Goal: Information Seeking & Learning: Check status

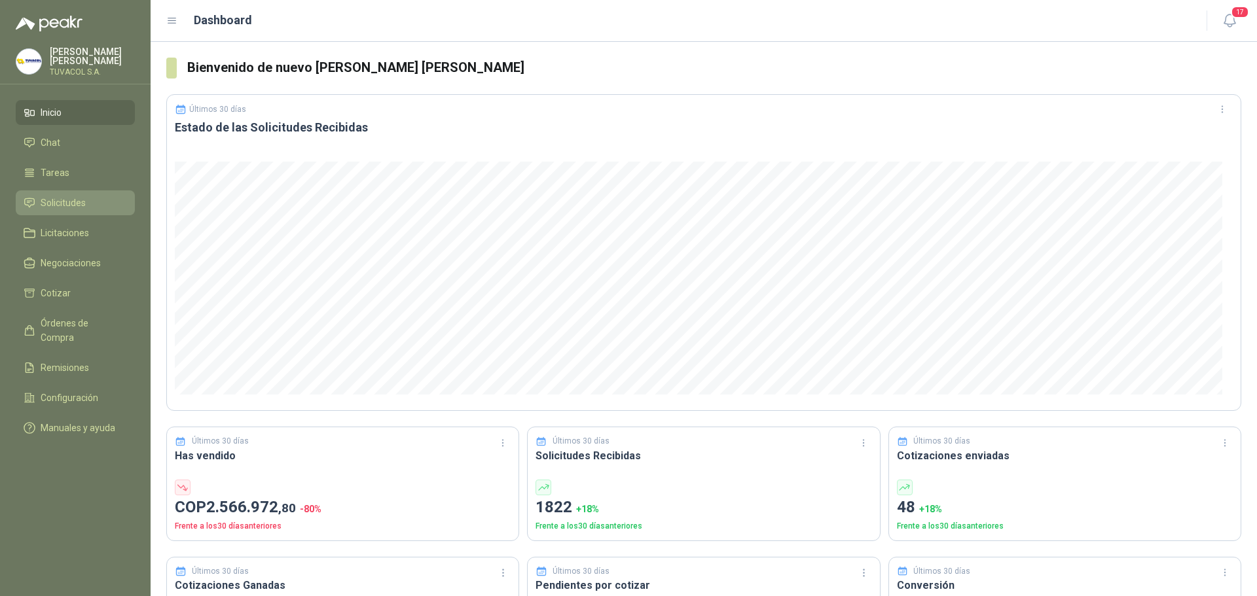
click at [84, 210] on span "Solicitudes" at bounding box center [63, 203] width 45 height 14
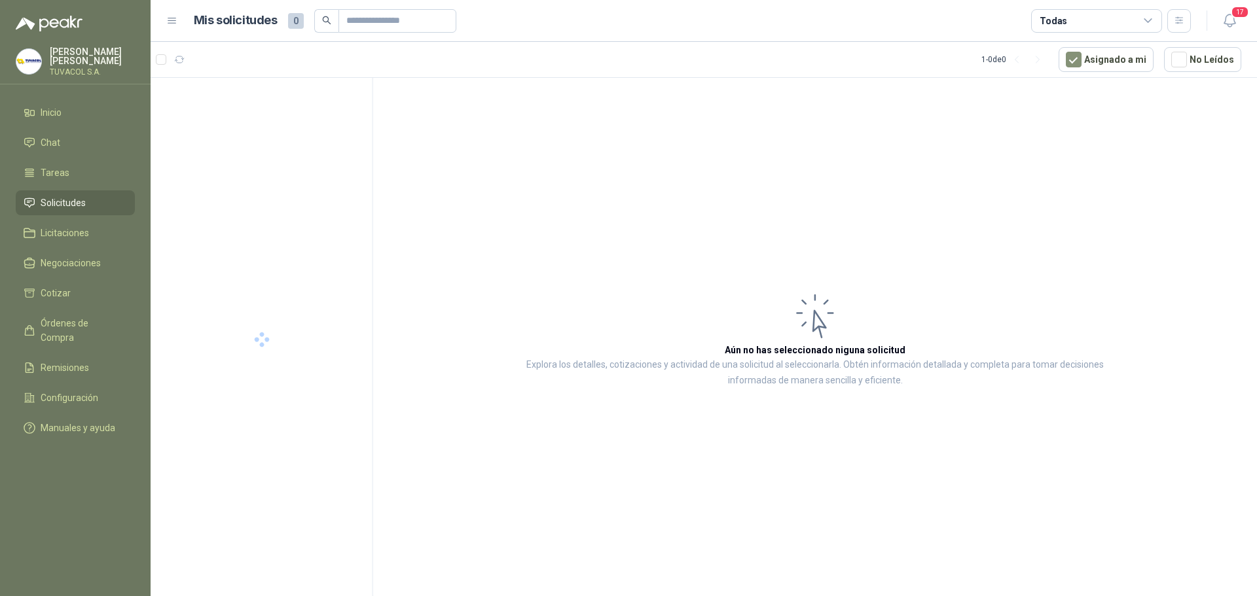
click at [1112, 19] on div "Todas" at bounding box center [1096, 21] width 131 height 24
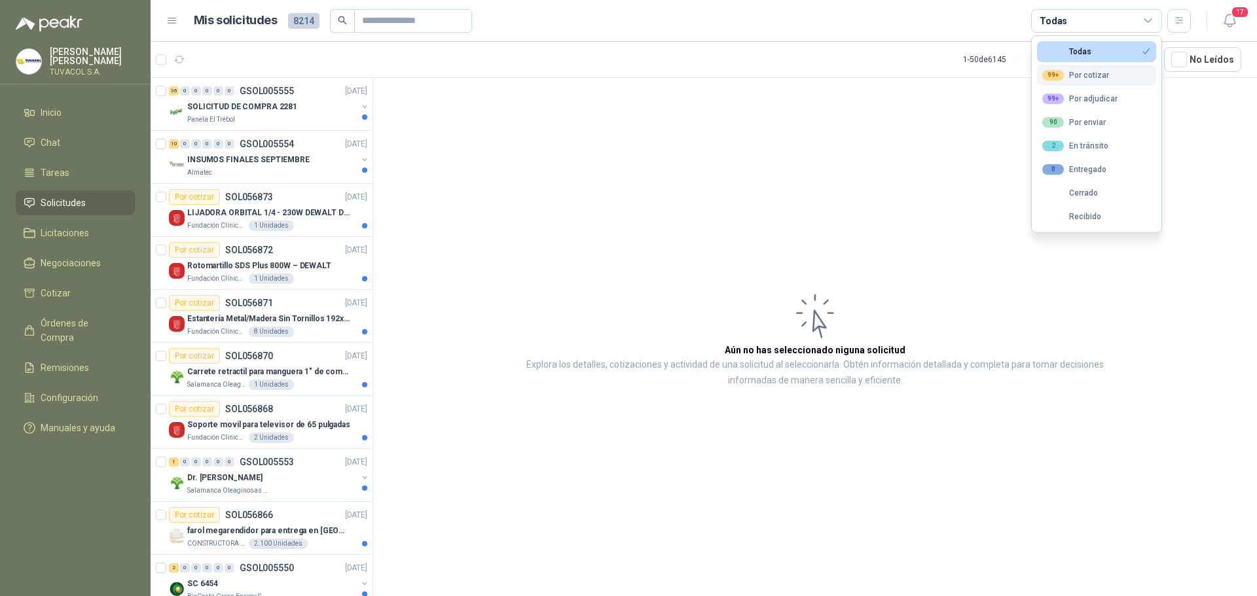
click at [1105, 70] on div "99+ Por cotizar" at bounding box center [1075, 75] width 67 height 10
click at [283, 114] on div "SOLICITUD DE COMPRA 2281" at bounding box center [272, 107] width 170 height 16
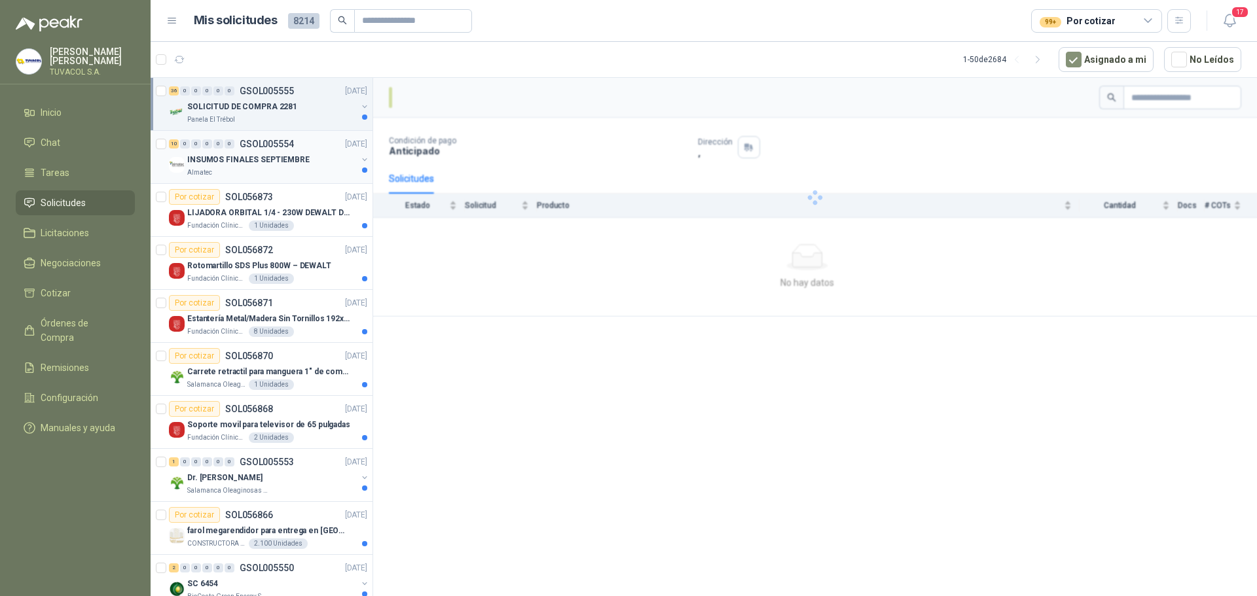
click at [288, 147] on p "GSOL005554" at bounding box center [267, 143] width 54 height 9
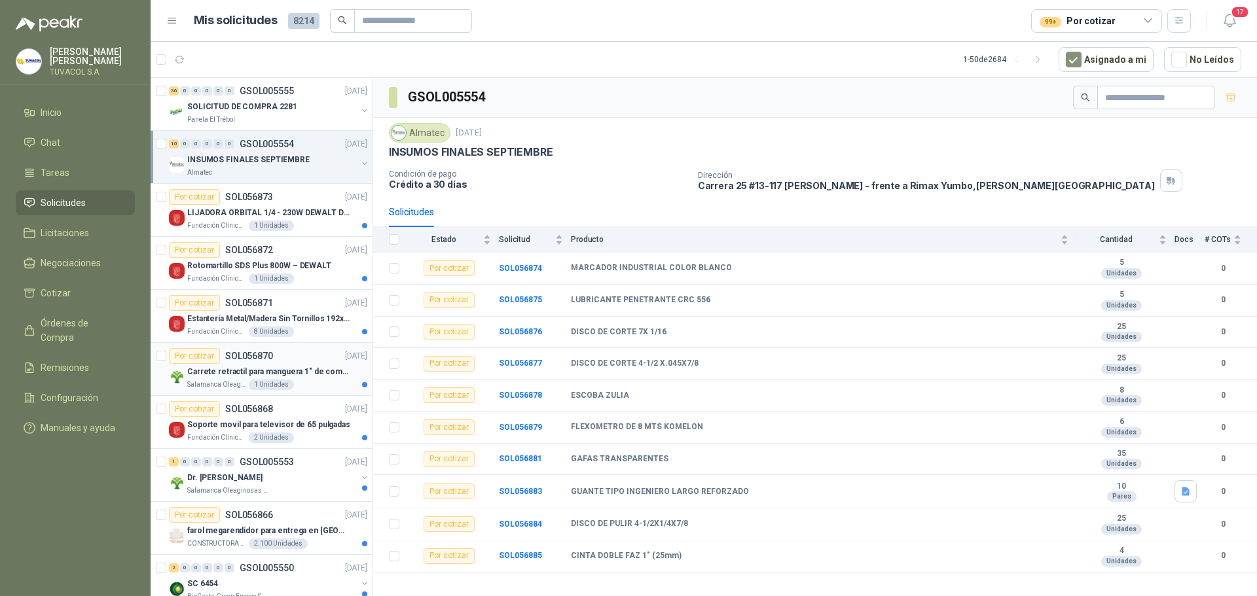
click at [244, 362] on div "Por cotizar SOL056870" at bounding box center [221, 356] width 104 height 16
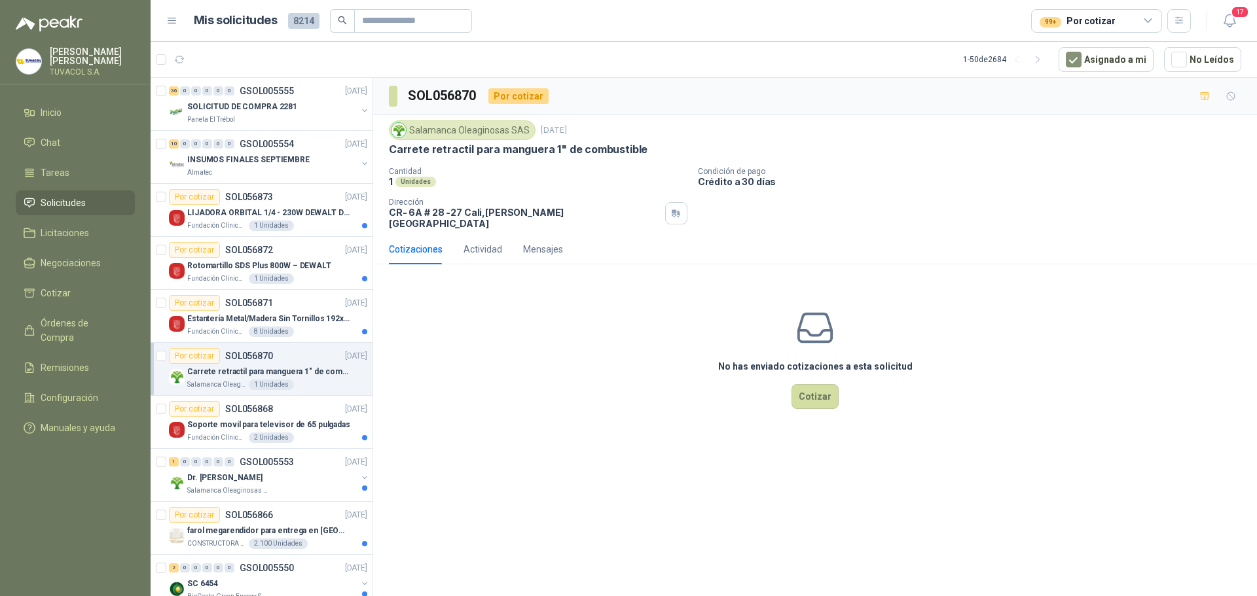
scroll to position [131, 0]
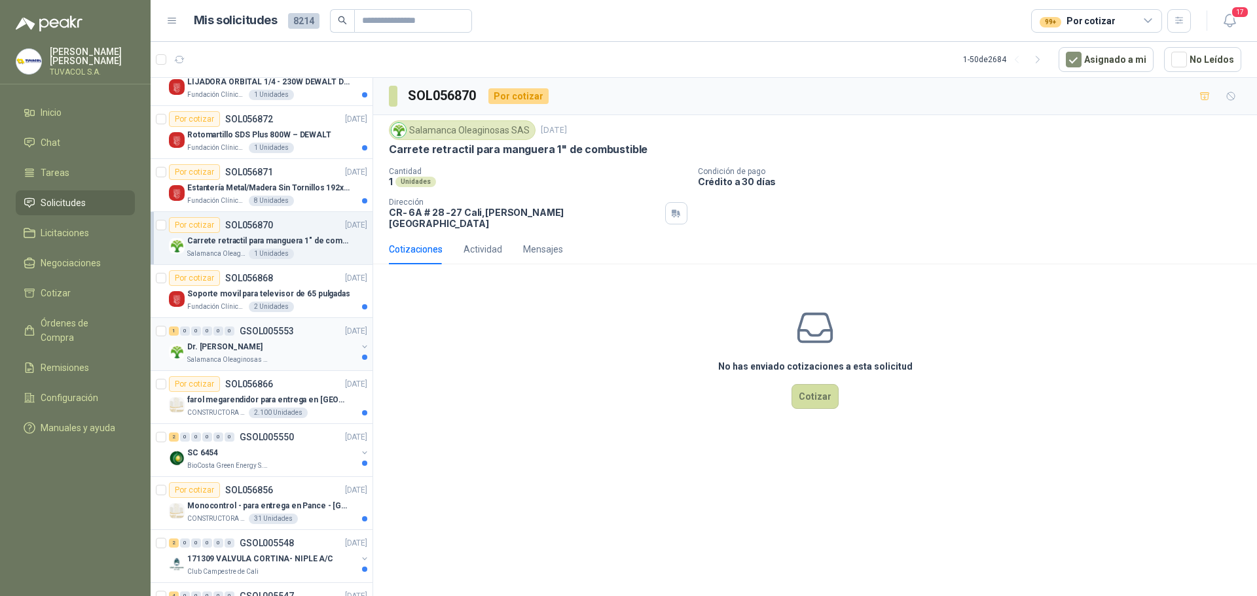
click at [271, 337] on div "1 0 0 0 0 0 GSOL005553 [DATE]" at bounding box center [269, 331] width 201 height 16
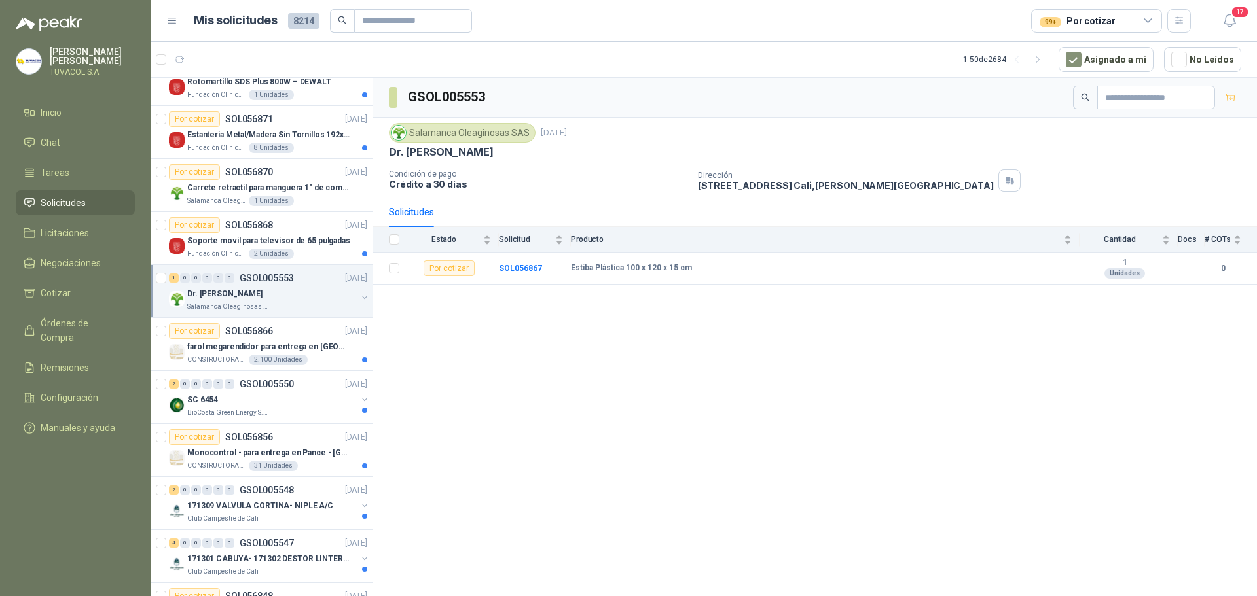
scroll to position [196, 0]
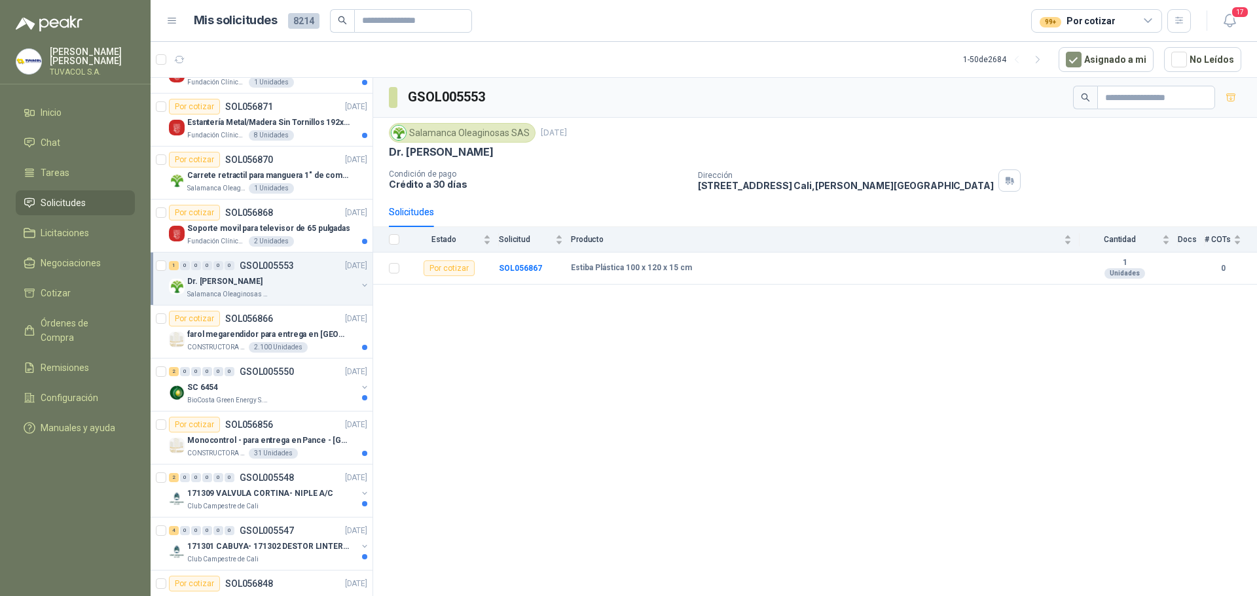
click at [269, 346] on div "2.100 Unidades" at bounding box center [278, 347] width 59 height 10
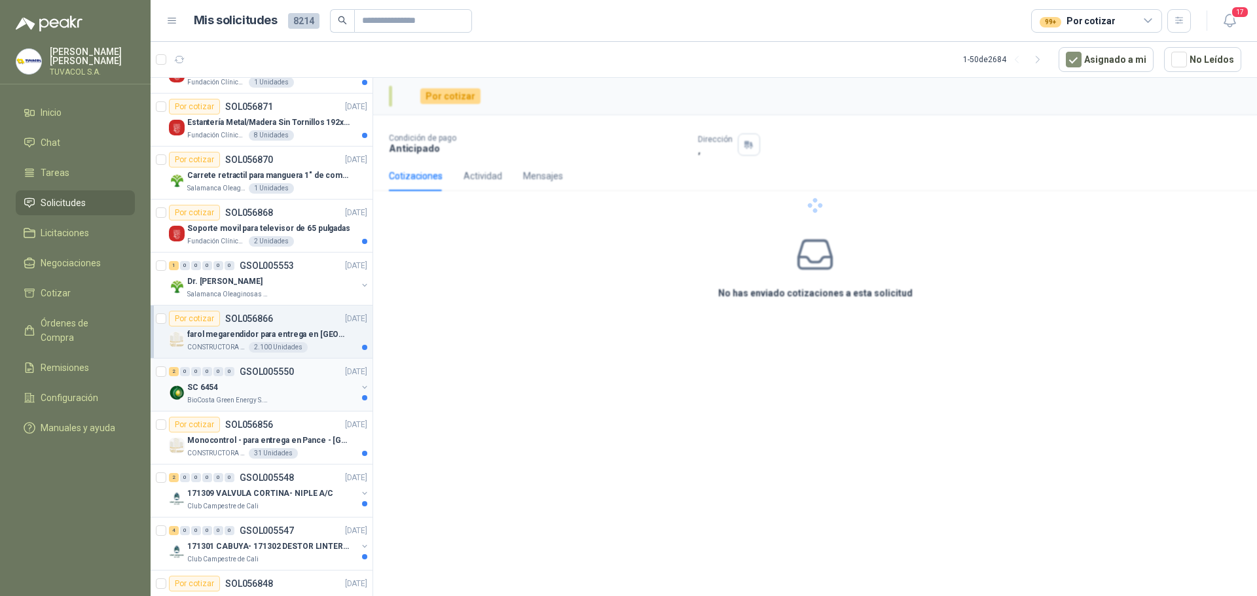
click at [255, 397] on p "BioCosta Green Energy S.A.S" at bounding box center [228, 400] width 82 height 10
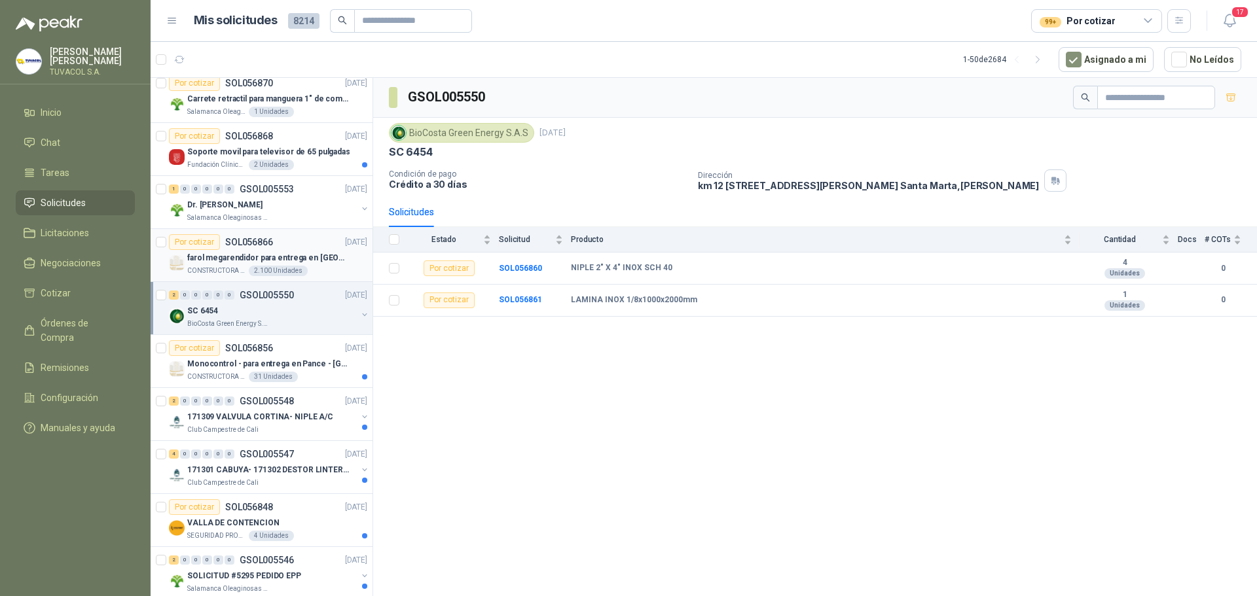
scroll to position [327, 0]
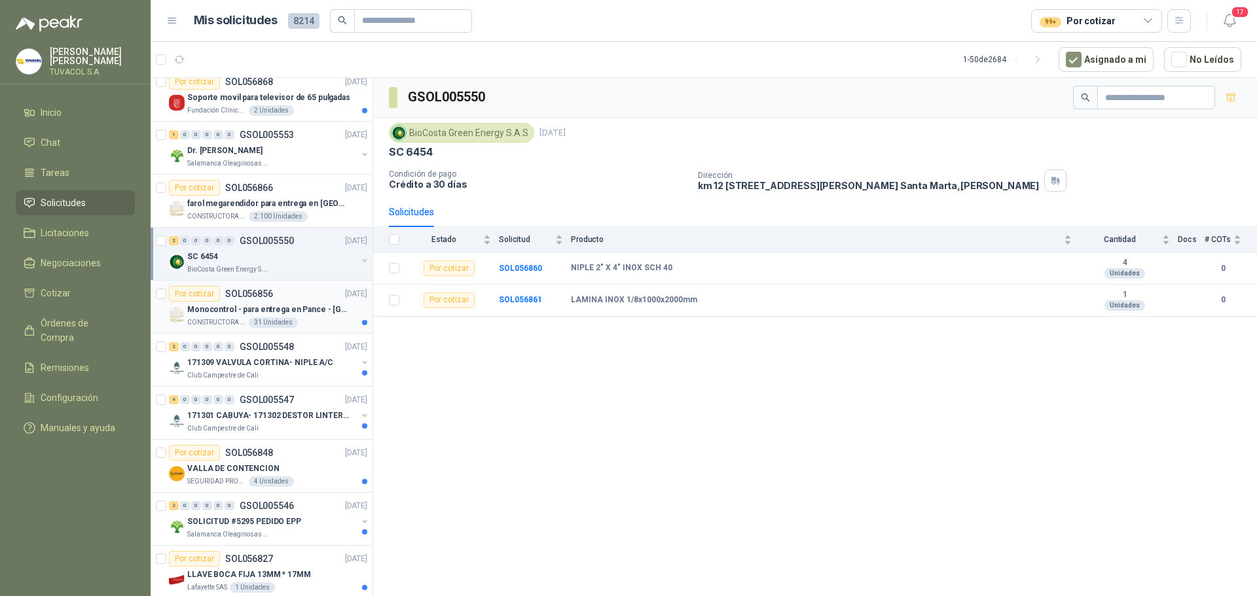
click at [221, 304] on p "Monocontrol - para entrega en Pance - [GEOGRAPHIC_DATA]" at bounding box center [268, 310] width 163 height 12
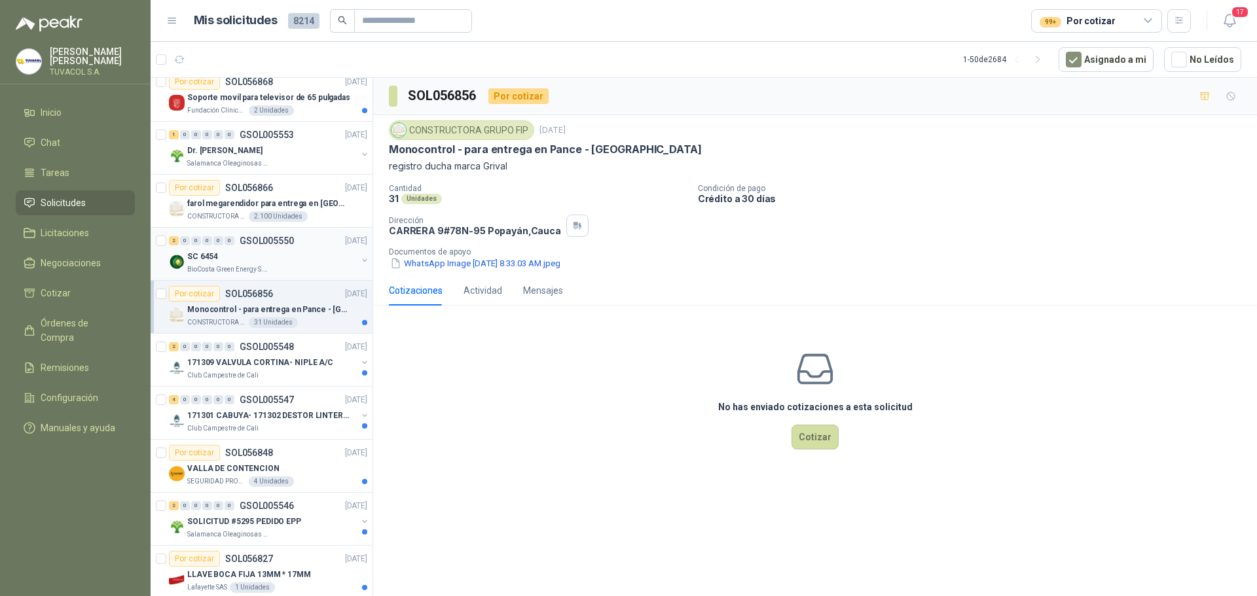
click at [226, 264] on div "SC 6454" at bounding box center [272, 257] width 170 height 16
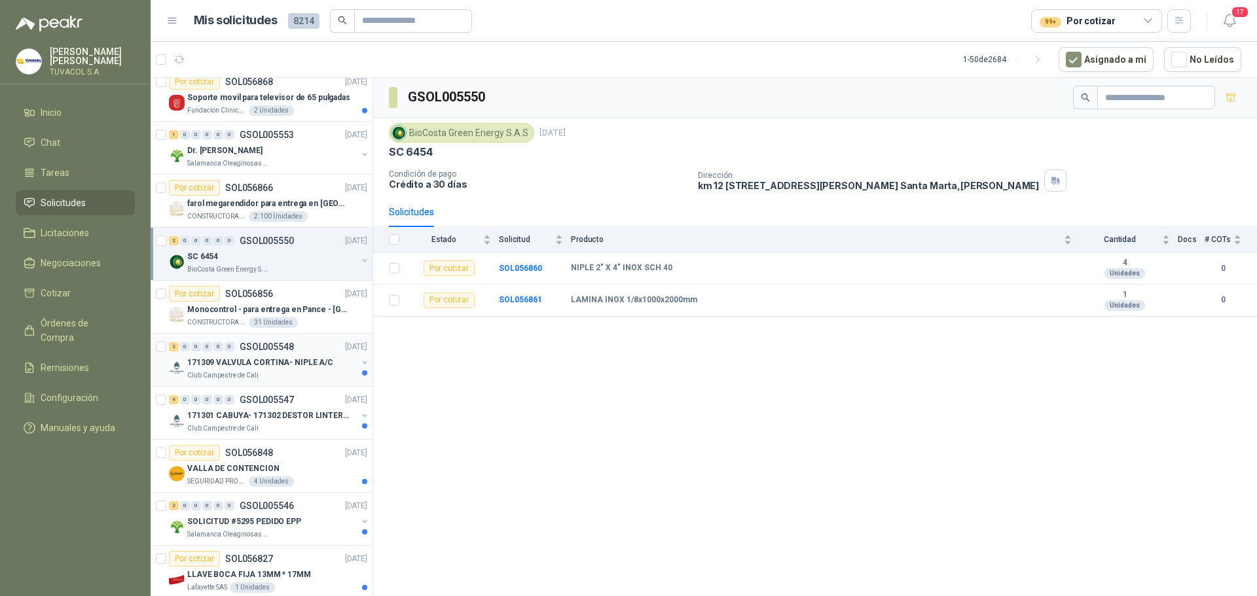
click at [245, 365] on p "171309 VALVULA CORTINA- NIPLE A/C" at bounding box center [260, 363] width 146 height 12
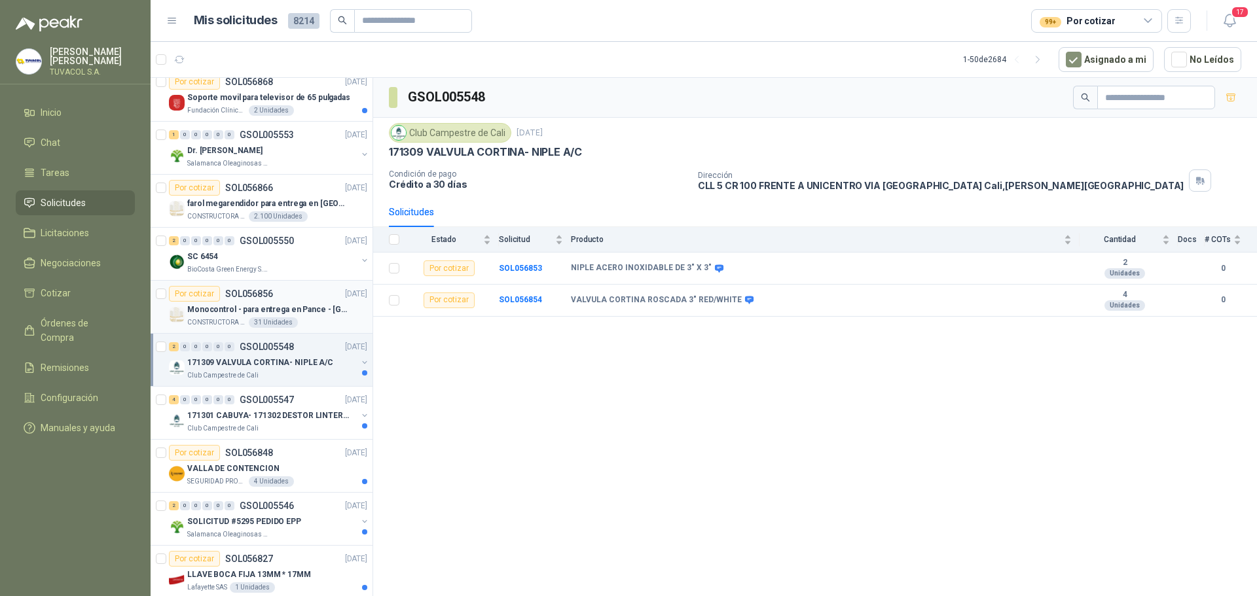
click at [218, 316] on div "Monocontrol - para entrega en Pance - [GEOGRAPHIC_DATA]" at bounding box center [277, 310] width 180 height 16
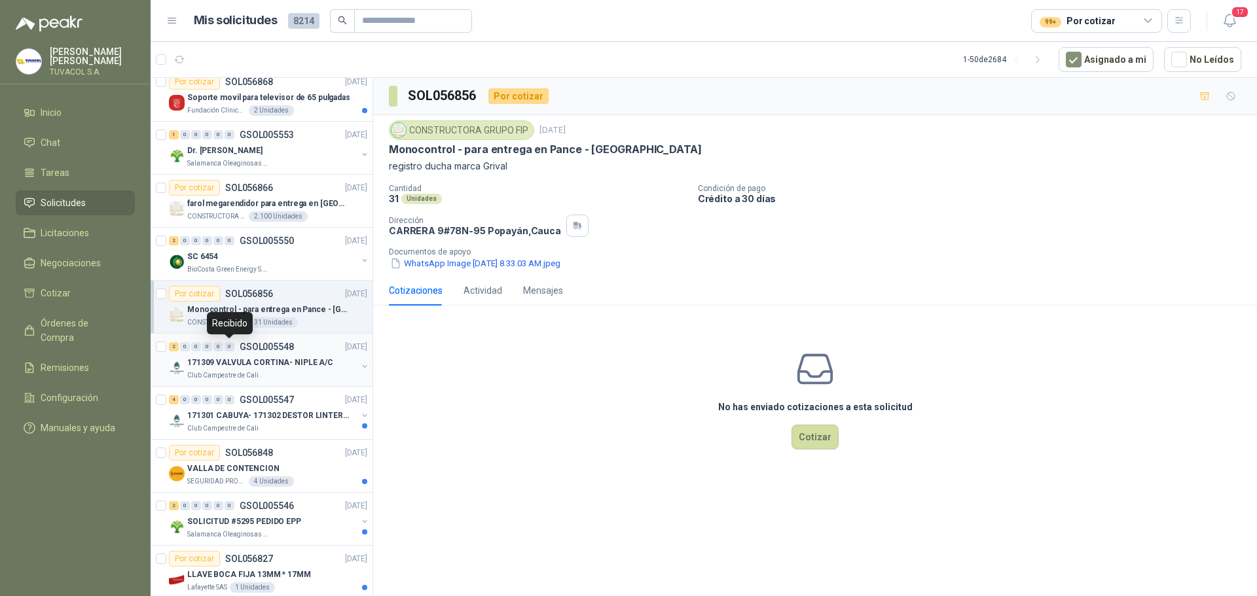
click at [231, 346] on div "0" at bounding box center [230, 346] width 10 height 9
